Goal: Contribute content: Contribute content

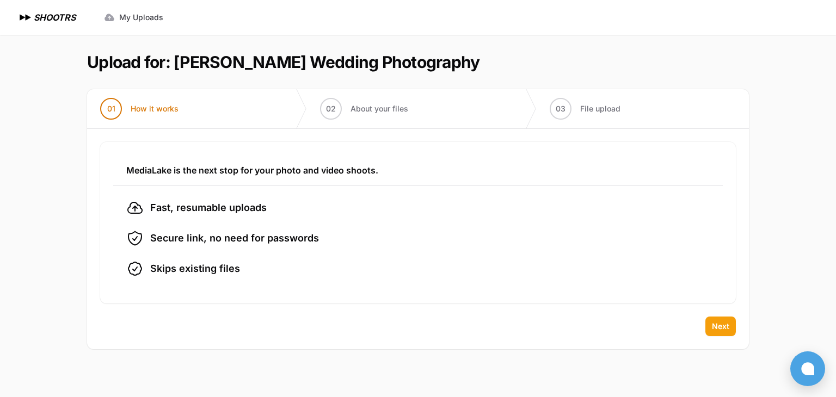
click at [714, 325] on span "Next" at bounding box center [720, 326] width 17 height 11
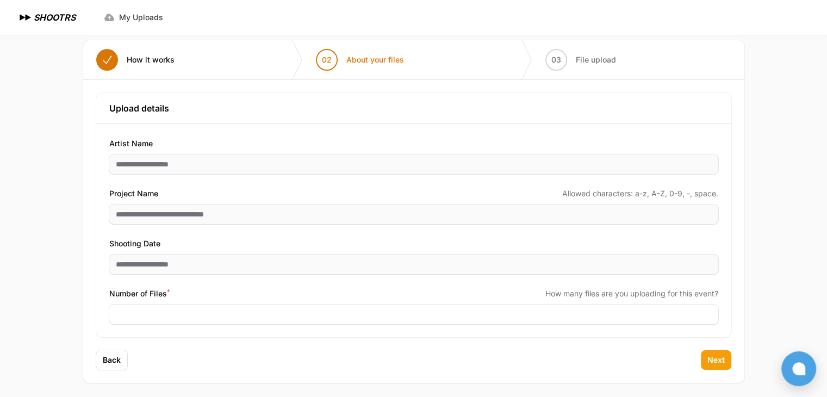
scroll to position [52, 0]
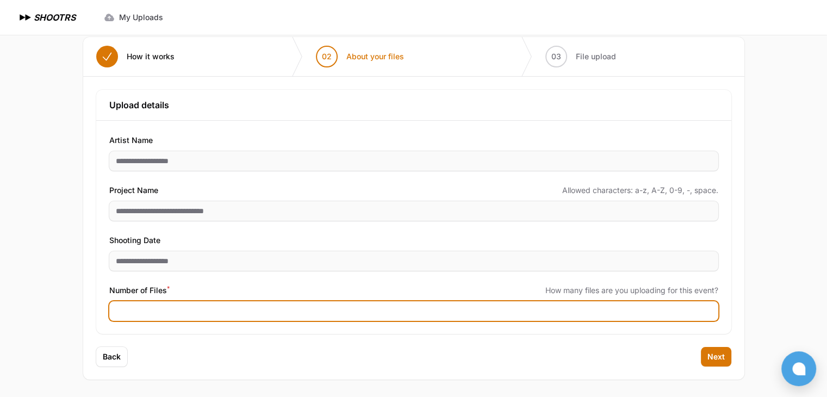
click at [182, 314] on input "Number of Files *" at bounding box center [413, 311] width 609 height 20
type input "****"
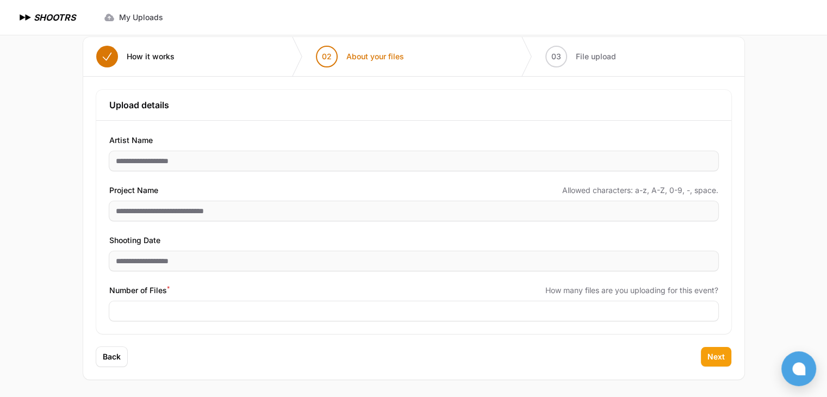
click at [718, 351] on span "Next" at bounding box center [716, 356] width 17 height 11
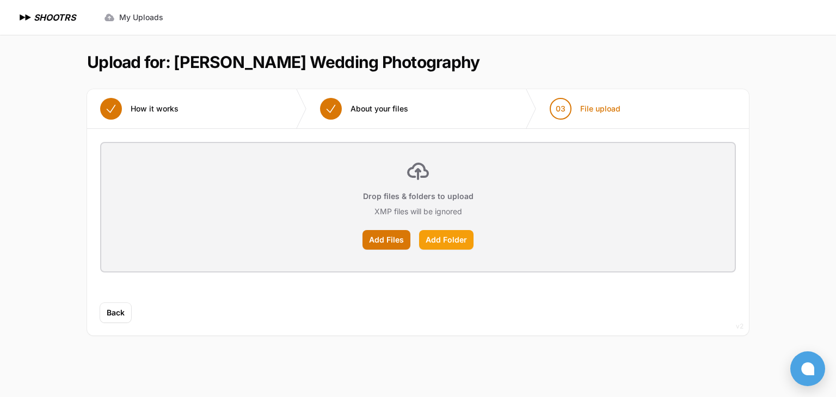
click at [454, 240] on label "Add Folder" at bounding box center [446, 240] width 54 height 20
click at [0, 0] on input "Add Folder" at bounding box center [0, 0] width 0 height 0
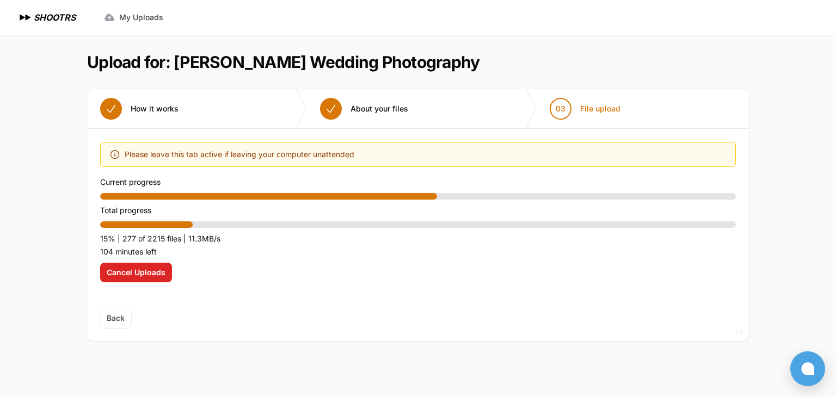
click at [456, 68] on header "Upload for: [PERSON_NAME] Wedding Photography" at bounding box center [418, 62] width 662 height 20
